Goal: Task Accomplishment & Management: Manage account settings

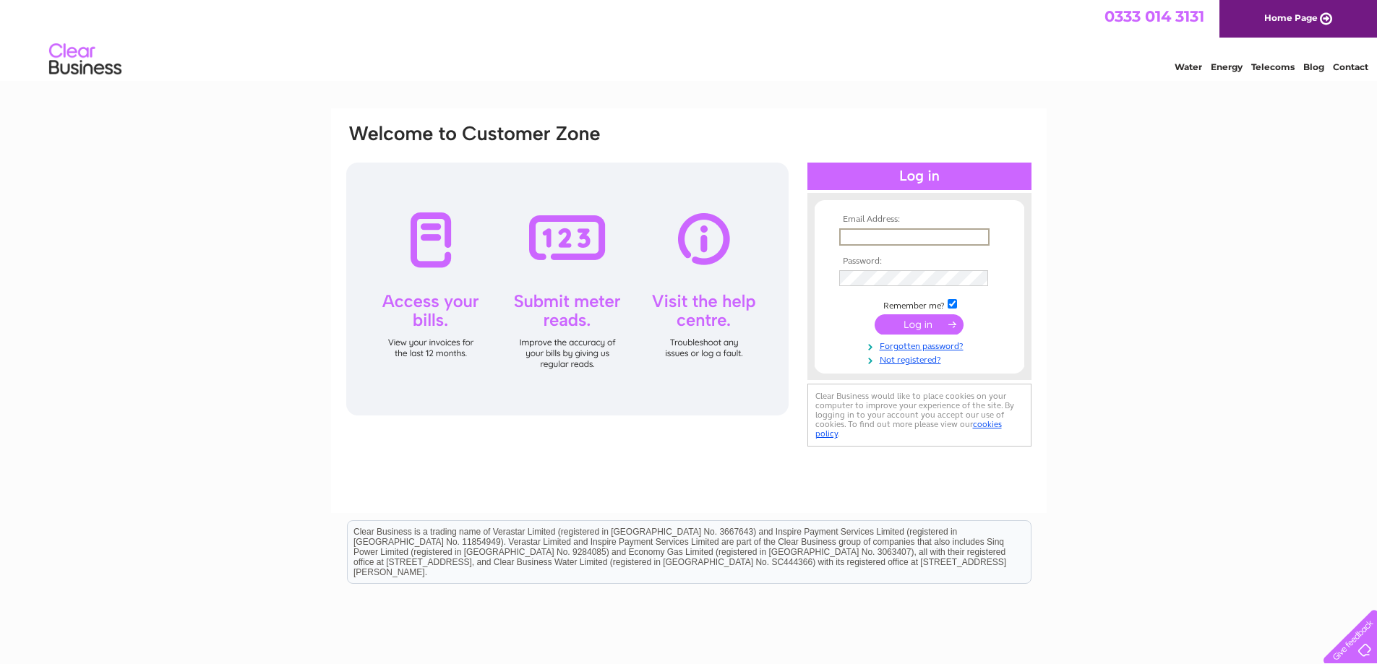
click at [920, 238] on input "text" at bounding box center [914, 236] width 150 height 17
type input "[EMAIL_ADDRESS][DOMAIN_NAME]"
click at [925, 327] on input "submit" at bounding box center [918, 324] width 89 height 20
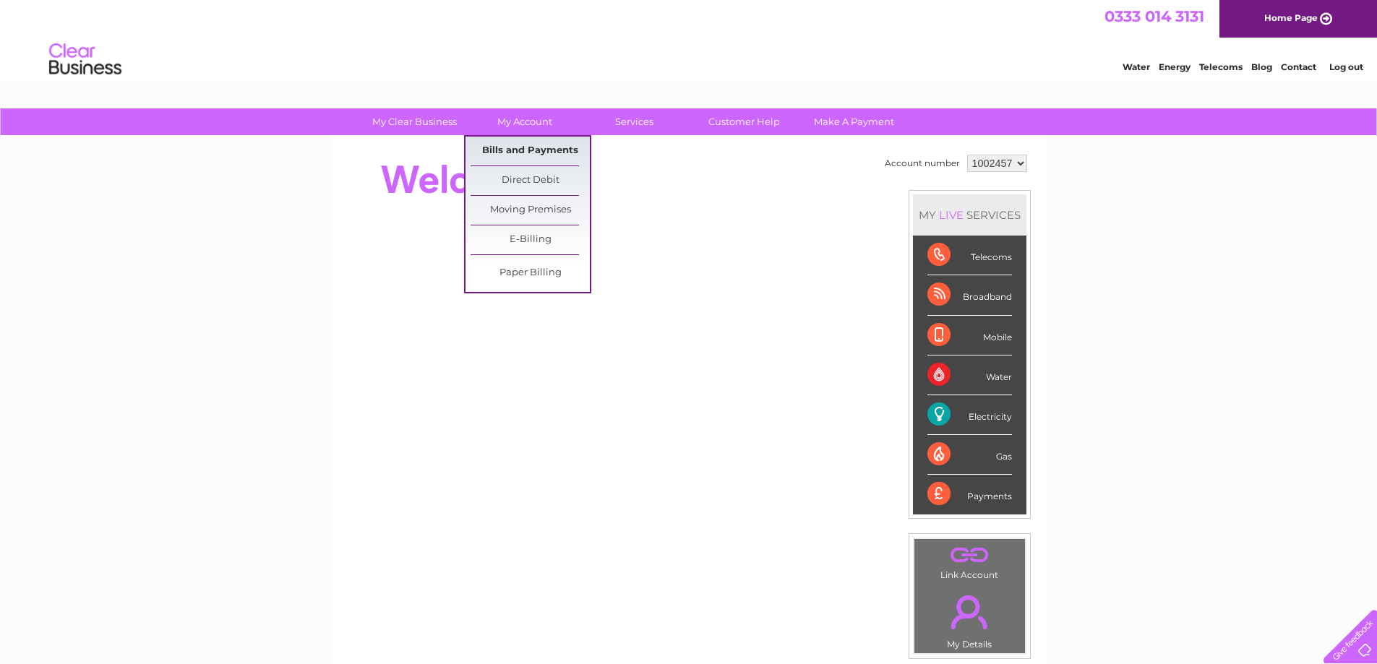
click at [515, 148] on link "Bills and Payments" at bounding box center [529, 151] width 119 height 29
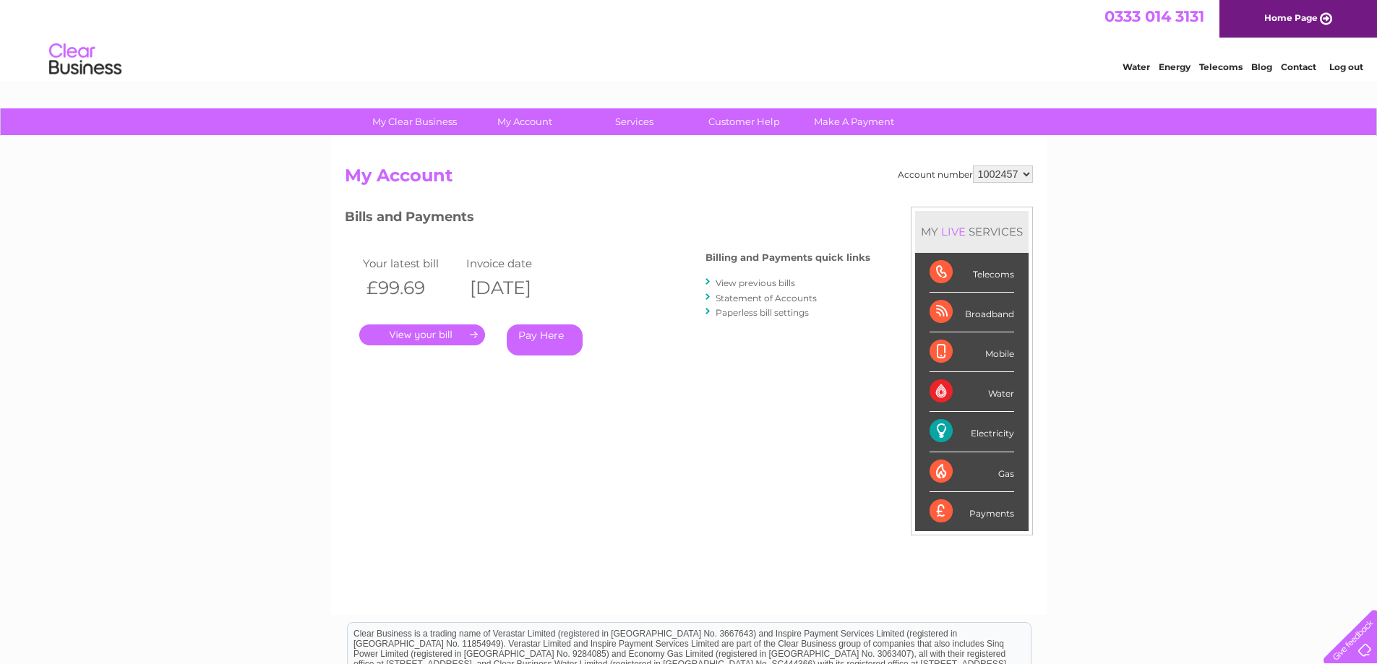
click at [442, 335] on link "." at bounding box center [422, 334] width 126 height 21
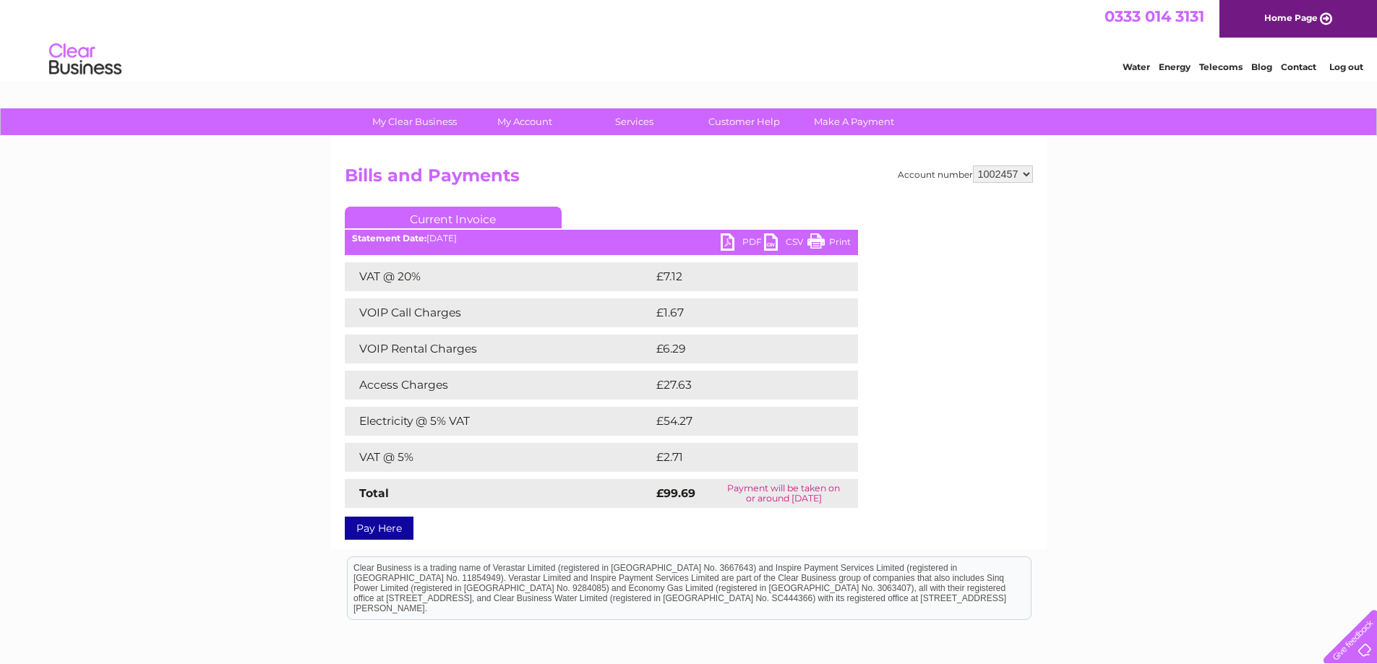
click at [747, 237] on link "PDF" at bounding box center [741, 243] width 43 height 21
click at [1341, 69] on link "Log out" at bounding box center [1346, 66] width 34 height 11
